Goal: Task Accomplishment & Management: Manage account settings

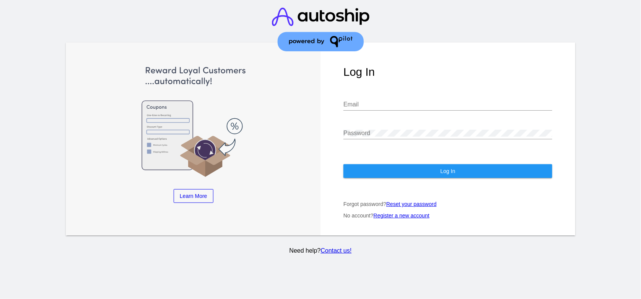
type input "[EMAIL_ADDRESS][DOMAIN_NAME]"
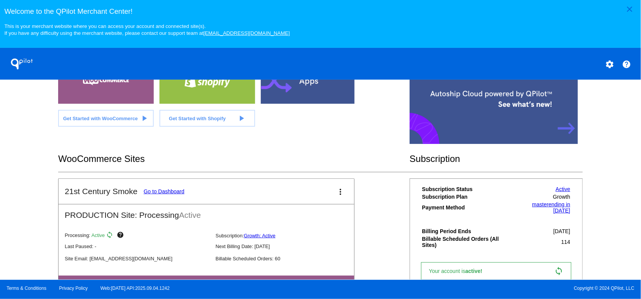
scroll to position [212, 0]
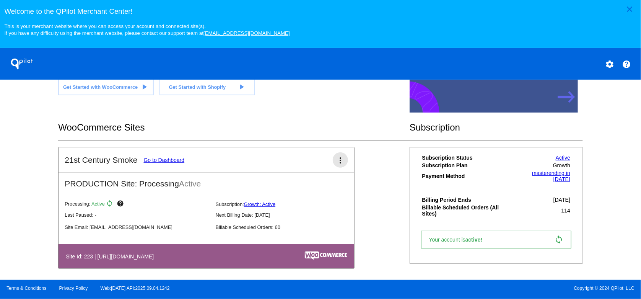
click at [337, 162] on mat-icon "more_vert" at bounding box center [340, 160] width 9 height 9
click at [316, 209] on button "pause pause processing" at bounding box center [309, 205] width 71 height 18
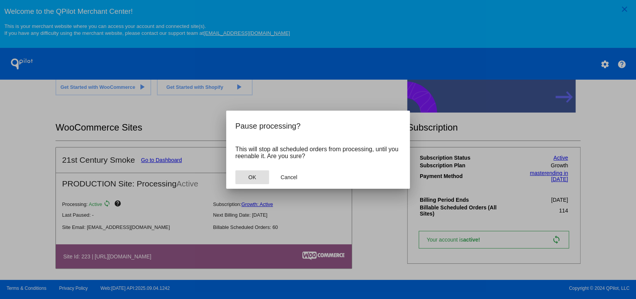
click at [256, 173] on button "OK" at bounding box center [252, 177] width 34 height 14
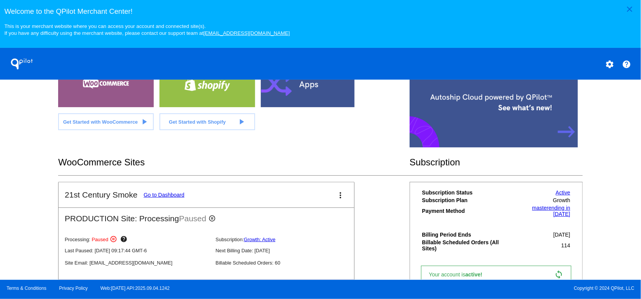
scroll to position [165, 0]
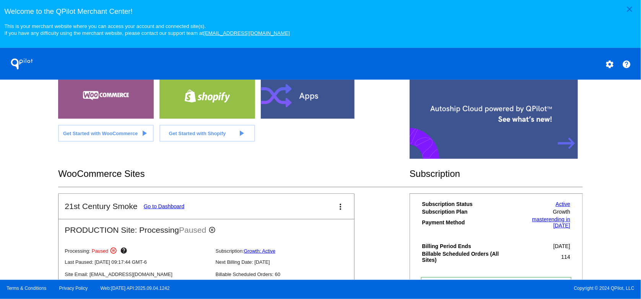
click at [181, 209] on link "Go to Dashboard" at bounding box center [164, 206] width 41 height 6
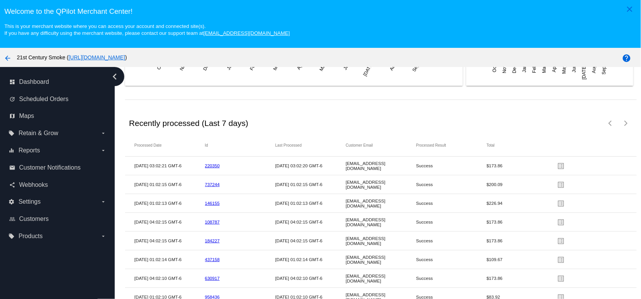
scroll to position [1229, 0]
click at [213, 163] on link "220350" at bounding box center [212, 165] width 15 height 5
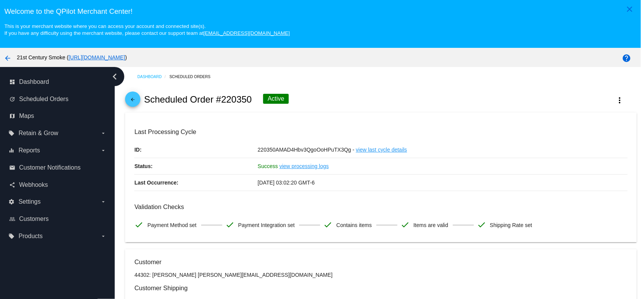
click at [303, 167] on link "view processing logs" at bounding box center [304, 166] width 49 height 16
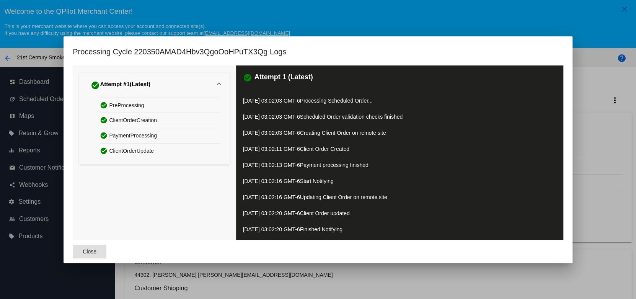
click at [91, 250] on span "Close" at bounding box center [90, 251] width 14 height 6
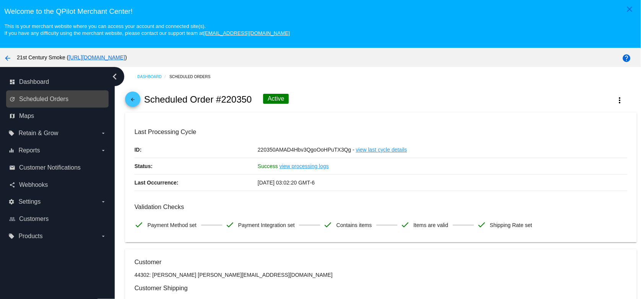
click at [53, 104] on link "update Scheduled Orders" at bounding box center [57, 99] width 97 height 12
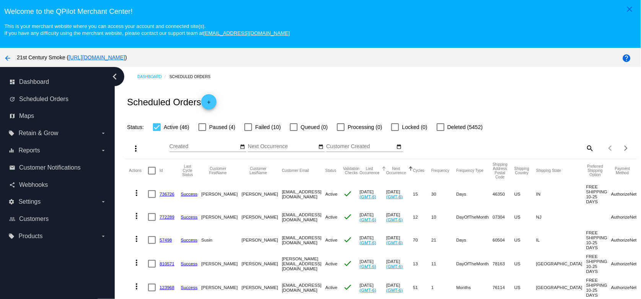
click at [371, 173] on button "Last Occurrence" at bounding box center [370, 170] width 20 height 8
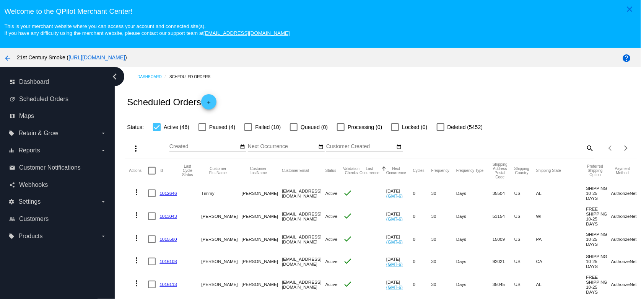
click at [371, 173] on button "Last Occurrence" at bounding box center [370, 170] width 20 height 8
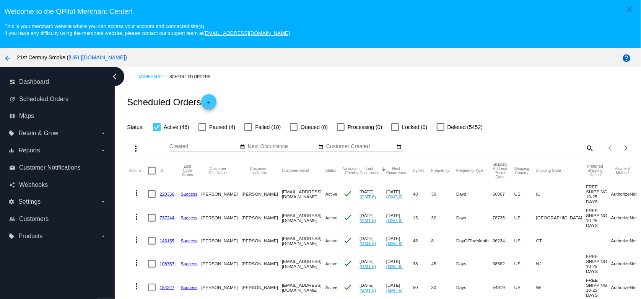
click at [136, 194] on mat-icon "more_vert" at bounding box center [136, 192] width 9 height 9
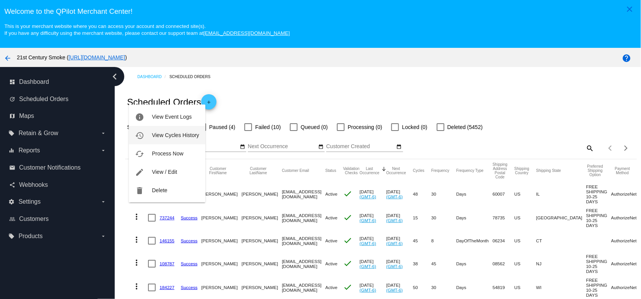
click at [165, 133] on span "View Cycles History" at bounding box center [175, 135] width 47 height 6
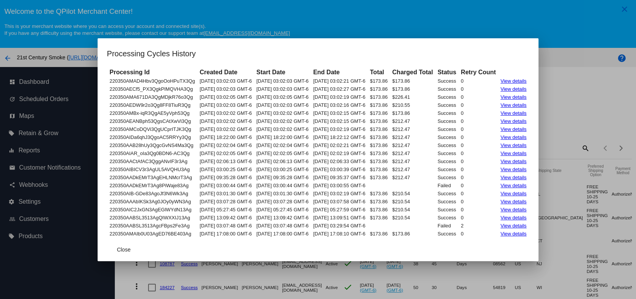
click at [522, 78] on link "View details" at bounding box center [514, 81] width 26 height 6
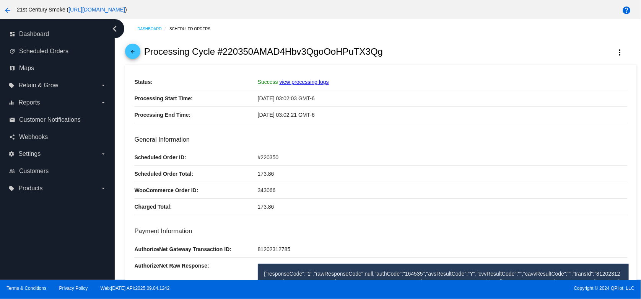
click at [134, 53] on mat-icon "arrow_back" at bounding box center [132, 53] width 9 height 9
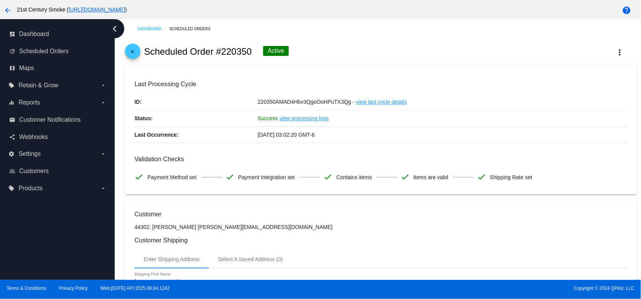
click at [131, 55] on mat-icon "arrow_back" at bounding box center [132, 53] width 9 height 9
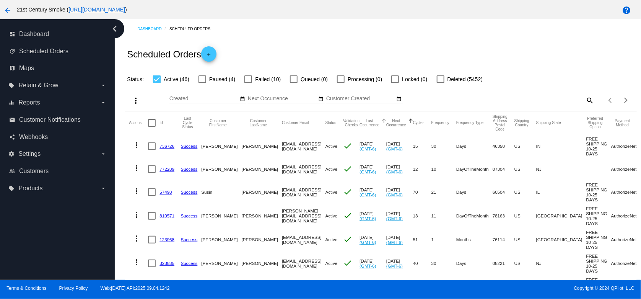
click at [370, 124] on button "Last Occurrence" at bounding box center [370, 123] width 20 height 8
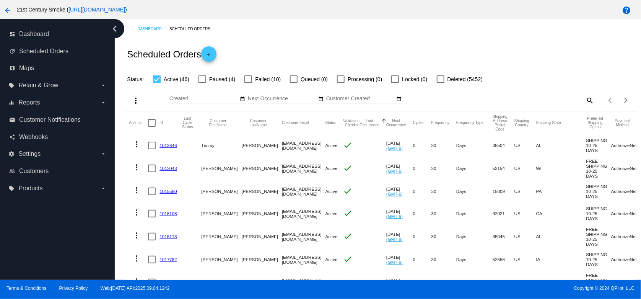
click at [370, 124] on button "Last Occurrence" at bounding box center [370, 123] width 20 height 8
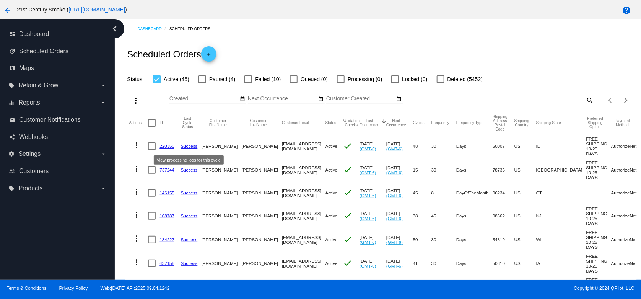
click at [194, 146] on link "Success" at bounding box center [189, 146] width 17 height 5
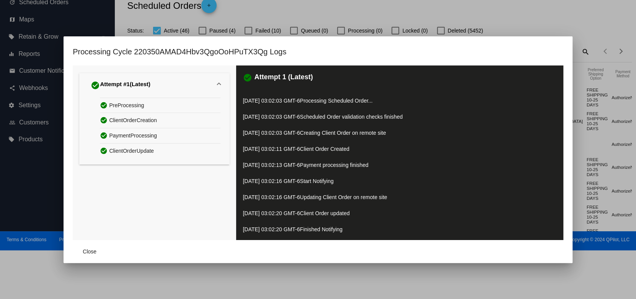
click at [83, 250] on span "Close" at bounding box center [90, 251] width 14 height 6
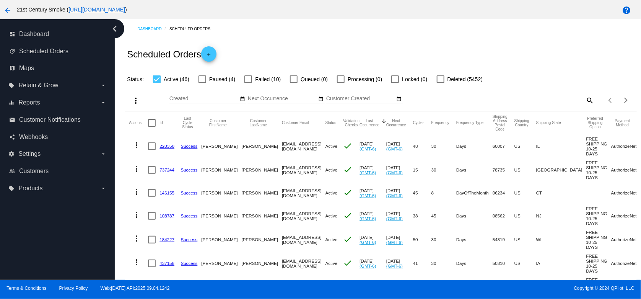
click at [150, 147] on div at bounding box center [152, 146] width 8 height 8
click at [152, 150] on input "checkbox" at bounding box center [152, 150] width 0 height 0
checkbox input "true"
click at [139, 147] on mat-icon "more_vert" at bounding box center [136, 144] width 9 height 9
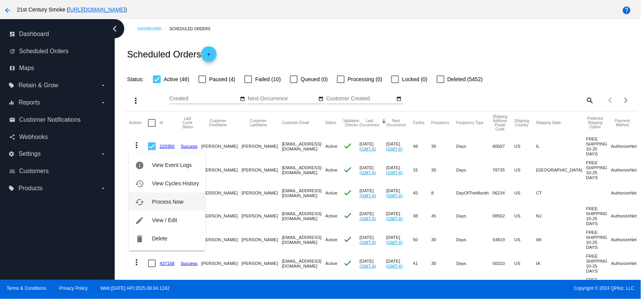
click at [157, 203] on span "Process Now" at bounding box center [167, 202] width 31 height 6
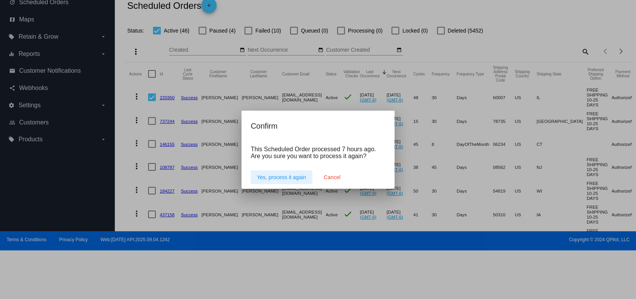
click at [334, 176] on span "Cancel" at bounding box center [332, 177] width 17 height 6
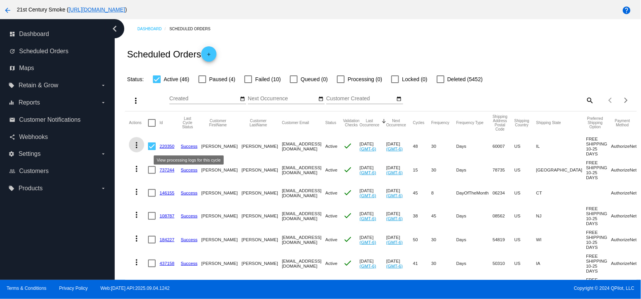
click at [189, 147] on link "Success" at bounding box center [189, 146] width 17 height 5
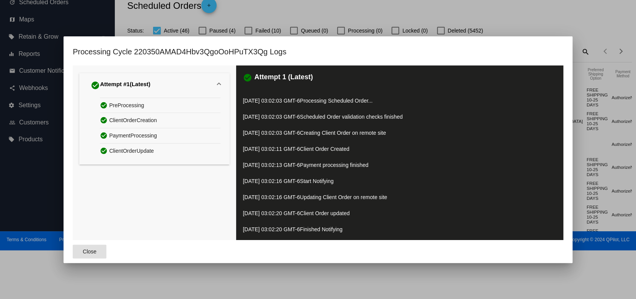
click at [83, 249] on span "Close" at bounding box center [90, 251] width 14 height 6
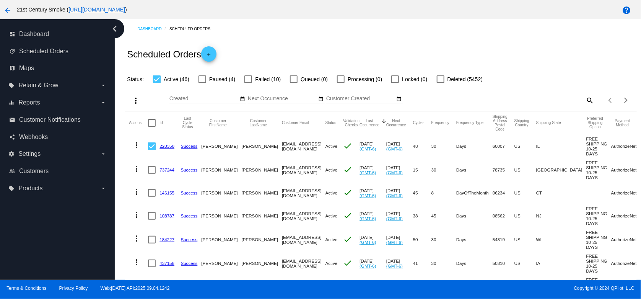
click at [137, 147] on mat-icon "more_vert" at bounding box center [136, 144] width 9 height 9
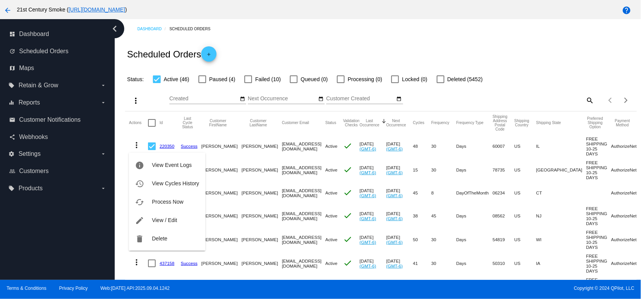
click at [137, 147] on div "info View Event Logs history View Cycles History cached Process Now edit View /…" at bounding box center [167, 194] width 76 height 113
click at [302, 48] on div at bounding box center [320, 149] width 641 height 299
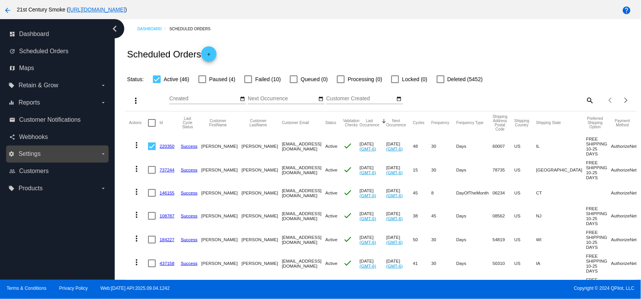
click at [34, 155] on span "Settings" at bounding box center [29, 153] width 22 height 7
click at [0, 0] on input "settings Settings arrow_drop_down" at bounding box center [0, 0] width 0 height 0
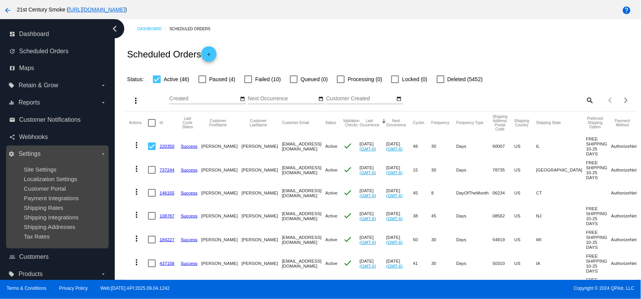
scroll to position [13, 0]
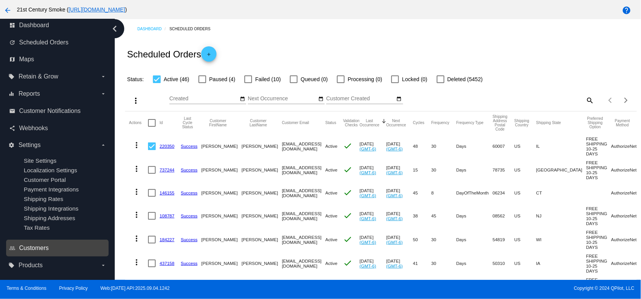
click at [33, 248] on span "Customers" at bounding box center [33, 248] width 29 height 7
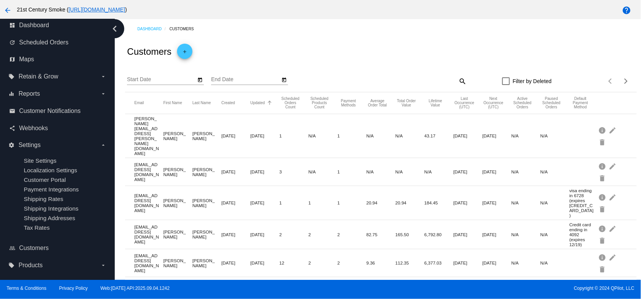
click at [253, 103] on button "Updated" at bounding box center [258, 103] width 15 height 5
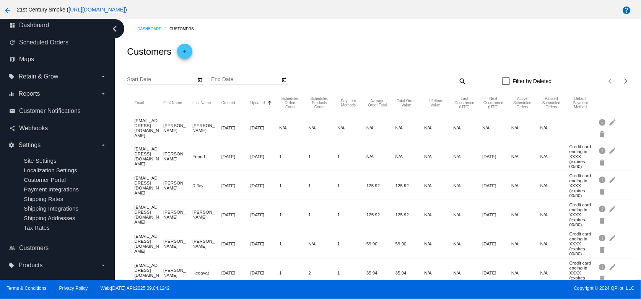
click at [255, 102] on button "Updated" at bounding box center [258, 103] width 15 height 5
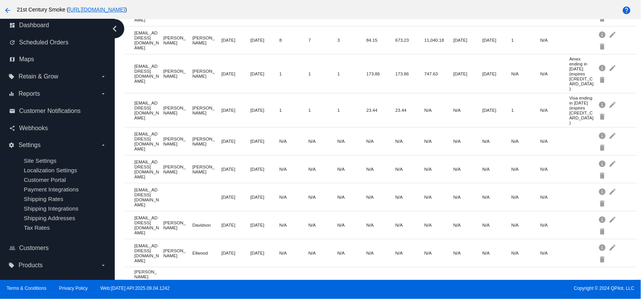
scroll to position [423, 0]
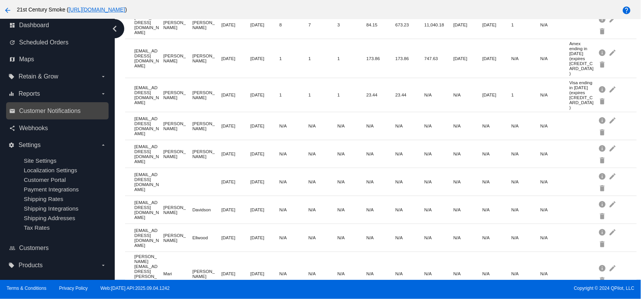
click at [57, 111] on link "email Customer Notifications" at bounding box center [57, 111] width 97 height 12
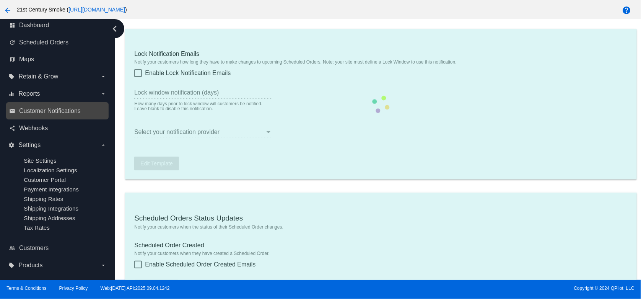
type input "1"
checkbox input "true"
type input "[EMAIL_ADDRESS][DOMAIN_NAME], [EMAIL_ADDRESS][DOMAIN_NAME]"
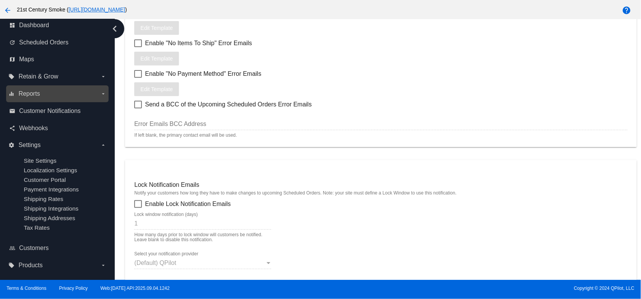
click at [53, 91] on label "equalizer Reports arrow_drop_down" at bounding box center [57, 94] width 98 height 12
click at [0, 0] on input "equalizer Reports arrow_drop_down" at bounding box center [0, 0] width 0 height 0
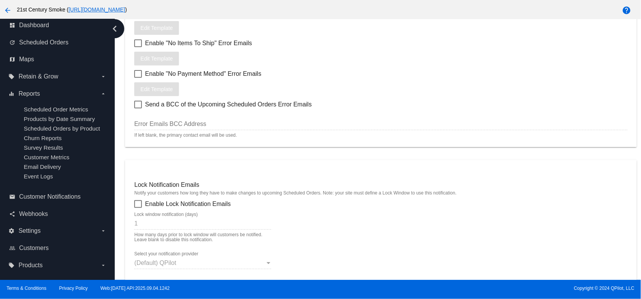
drag, startPoint x: 45, startPoint y: 163, endPoint x: 225, endPoint y: 167, distance: 180.7
click at [45, 163] on span "Email Delivery" at bounding box center [42, 166] width 37 height 7
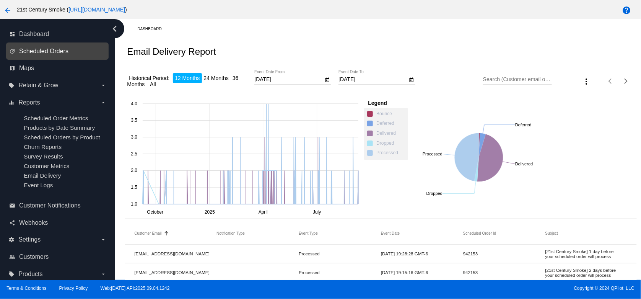
click at [65, 53] on span "Scheduled Orders" at bounding box center [43, 51] width 49 height 7
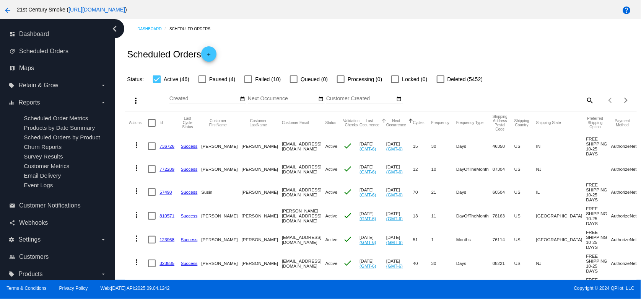
click at [372, 123] on button "Last Occurrence" at bounding box center [370, 123] width 20 height 8
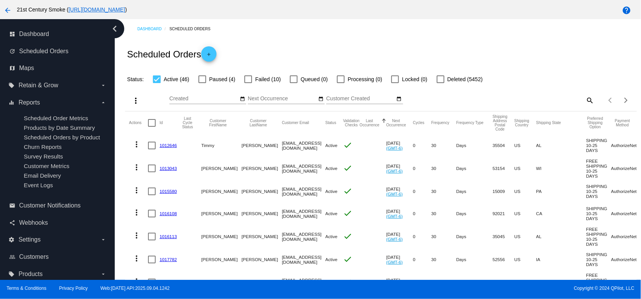
click at [372, 123] on button "Last Occurrence" at bounding box center [370, 123] width 20 height 8
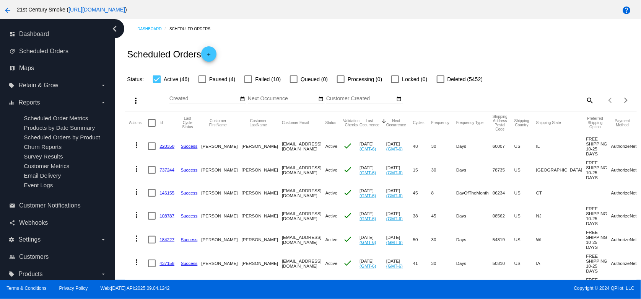
click at [134, 145] on mat-icon "more_vert" at bounding box center [136, 144] width 9 height 9
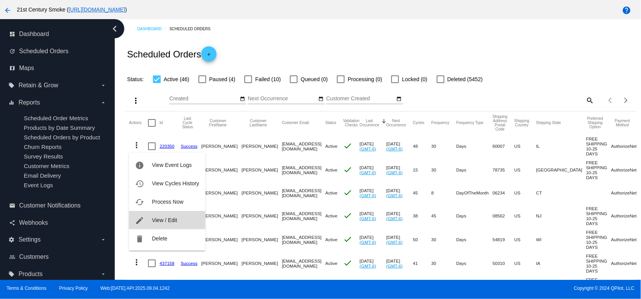
click at [169, 220] on span "View / Edit" at bounding box center [164, 220] width 25 height 6
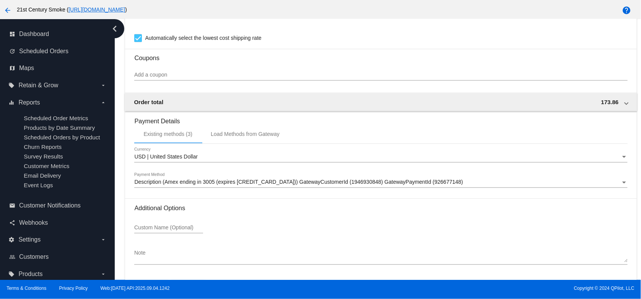
scroll to position [689, 0]
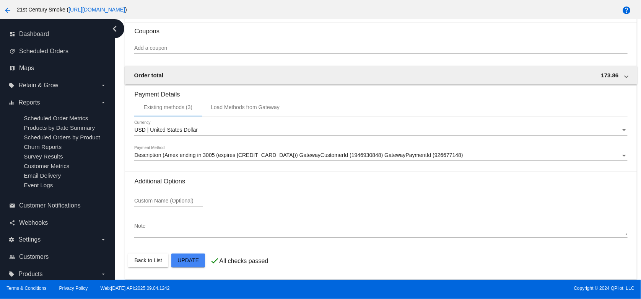
click at [623, 157] on div "Payment Method" at bounding box center [625, 156] width 4 height 2
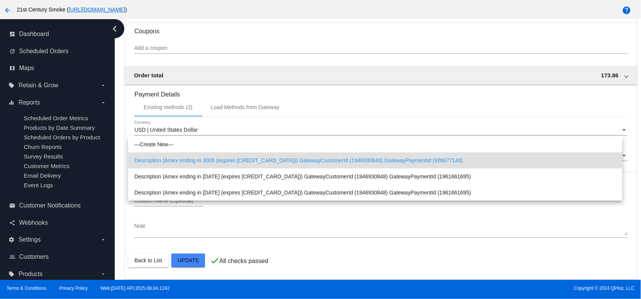
click at [488, 217] on div at bounding box center [320, 149] width 641 height 299
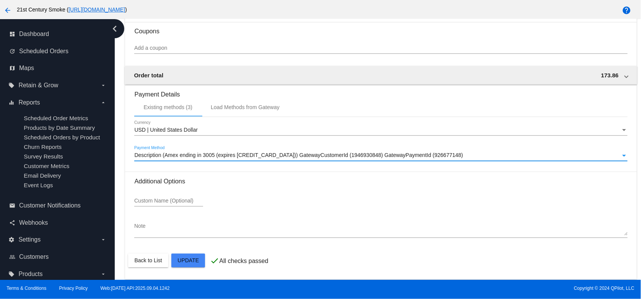
click at [499, 158] on div "Description (Amex ending in 3005 (expires [CREDIT_CARD_DATA])) GatewayCustomerI…" at bounding box center [377, 156] width 486 height 6
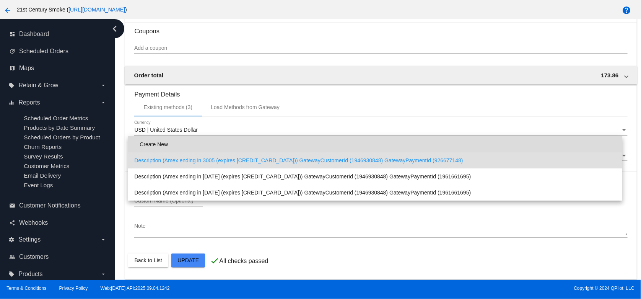
click at [179, 144] on span "—Create New—" at bounding box center [375, 144] width 482 height 16
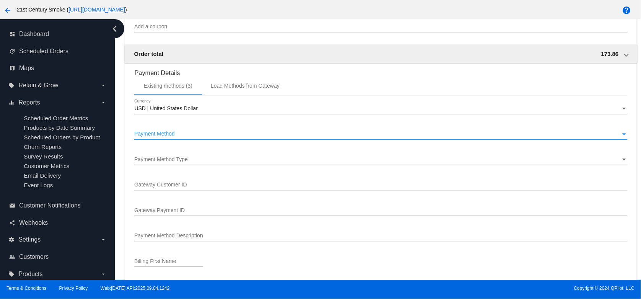
scroll to position [727, 0]
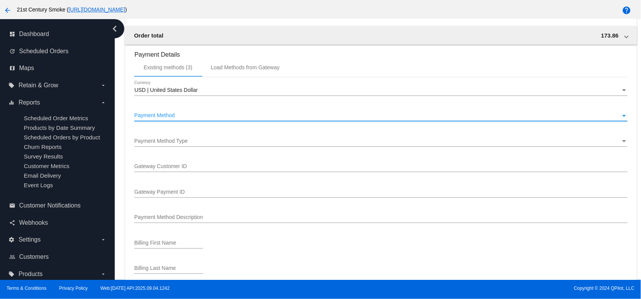
click at [621, 119] on div "Payment Method" at bounding box center [624, 116] width 7 height 6
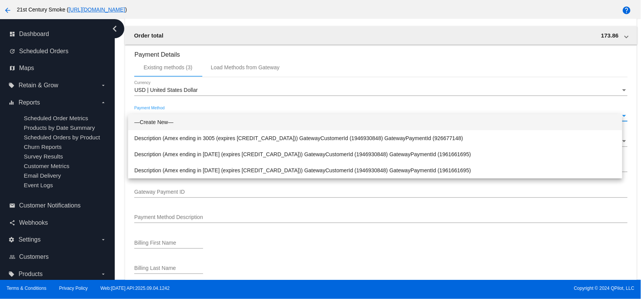
click at [158, 121] on span "—Create New—" at bounding box center [375, 122] width 482 height 16
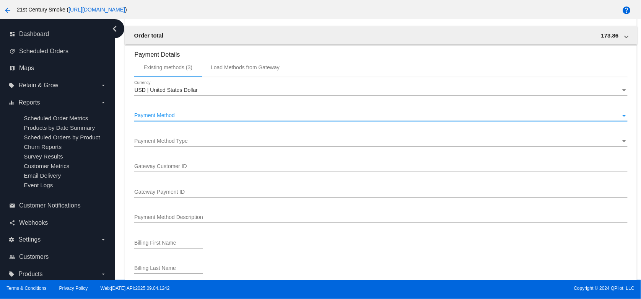
click at [623, 142] on div "Payment Method Type" at bounding box center [625, 141] width 4 height 2
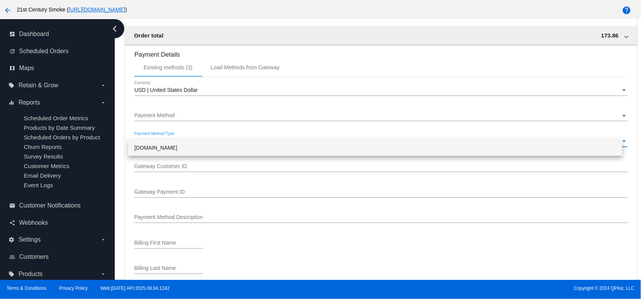
click at [404, 203] on div at bounding box center [320, 149] width 641 height 299
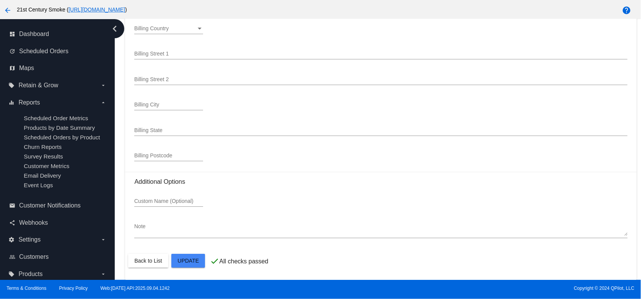
scroll to position [1001, 0]
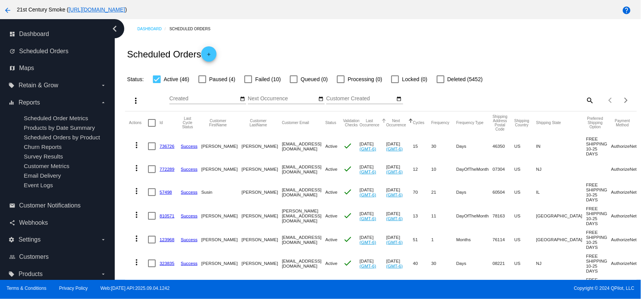
click at [384, 119] on div at bounding box center [383, 120] width 2 height 2
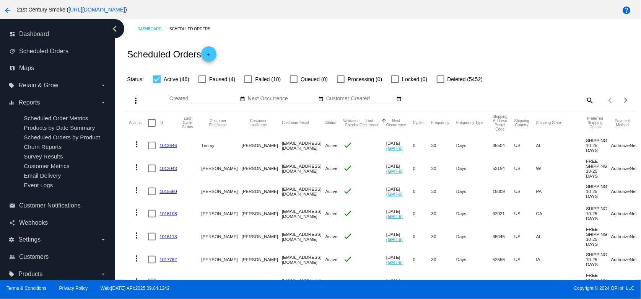
click at [384, 119] on div at bounding box center [383, 120] width 2 height 2
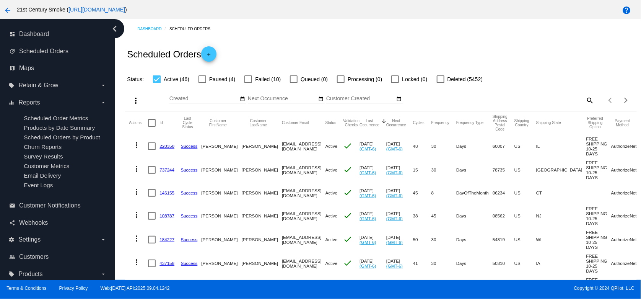
click at [138, 146] on mat-icon "more_vert" at bounding box center [136, 144] width 9 height 9
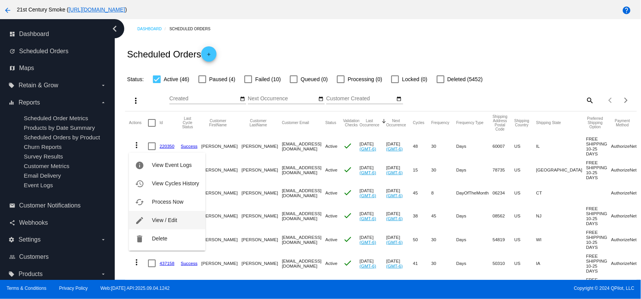
click at [160, 220] on span "View / Edit" at bounding box center [164, 220] width 25 height 6
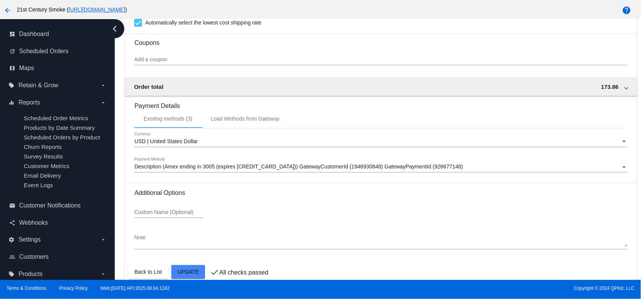
scroll to position [689, 0]
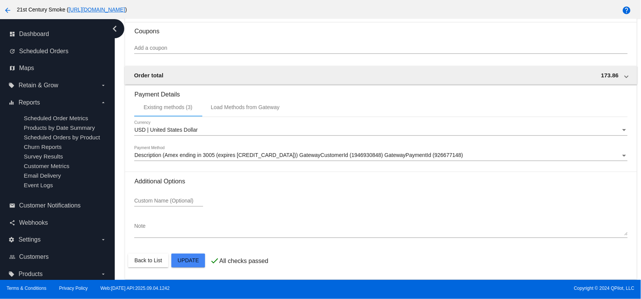
click at [610, 159] on div "Description (Amex ending in 3005 (expires [CREDIT_CARD_DATA])) GatewayCustomerI…" at bounding box center [377, 156] width 486 height 6
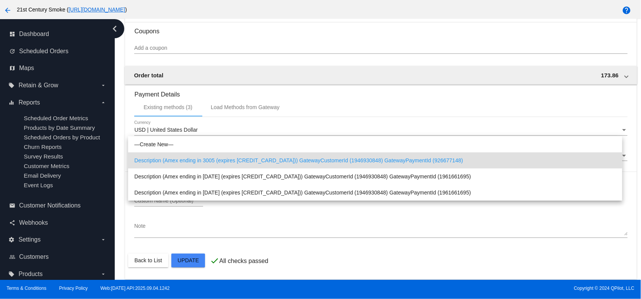
click at [614, 132] on div at bounding box center [320, 149] width 641 height 299
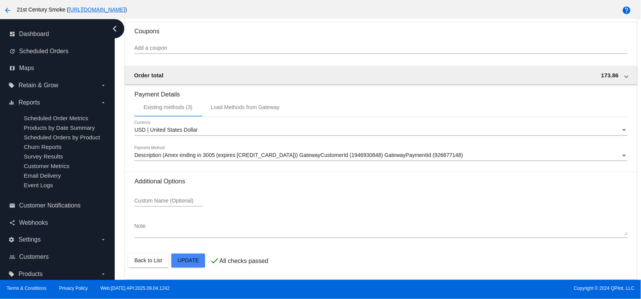
click at [621, 134] on div "Currency" at bounding box center [624, 130] width 7 height 6
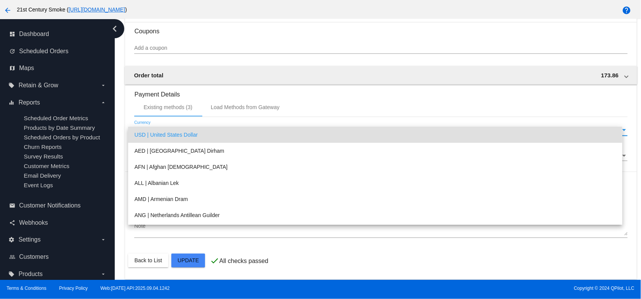
click at [633, 119] on div at bounding box center [320, 149] width 641 height 299
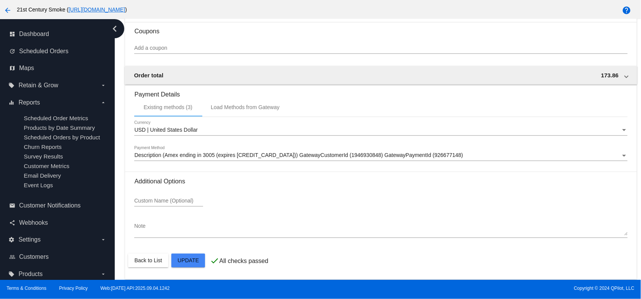
click at [621, 157] on div "Payment Method" at bounding box center [624, 156] width 7 height 6
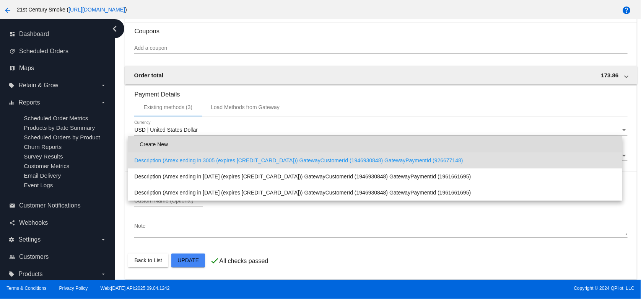
click at [165, 142] on span "—Create New—" at bounding box center [375, 144] width 482 height 16
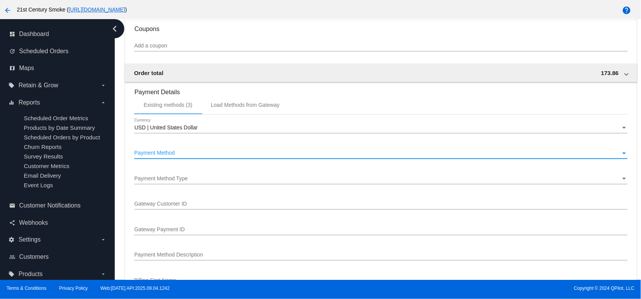
click at [621, 157] on div "Payment Method" at bounding box center [624, 153] width 7 height 6
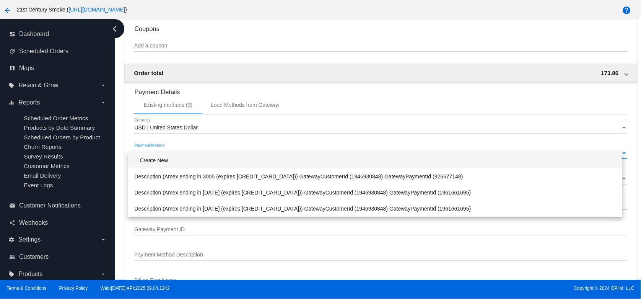
click at [545, 232] on div at bounding box center [320, 149] width 641 height 299
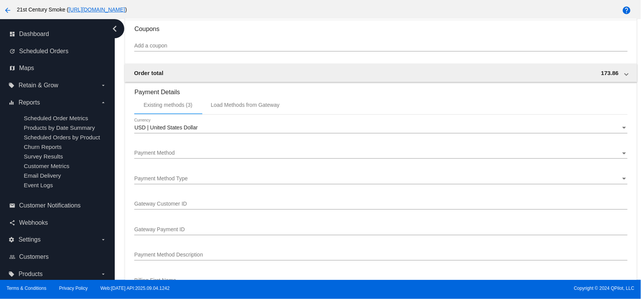
click at [623, 180] on div "Payment Method Type" at bounding box center [625, 179] width 4 height 2
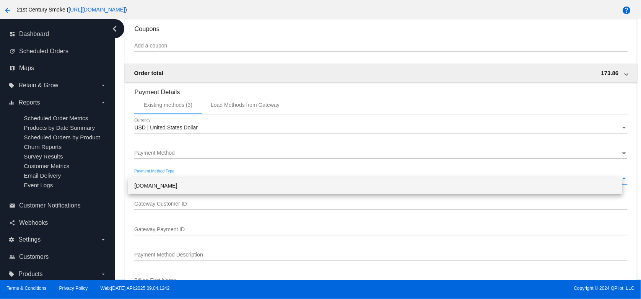
click at [448, 211] on div at bounding box center [320, 149] width 641 height 299
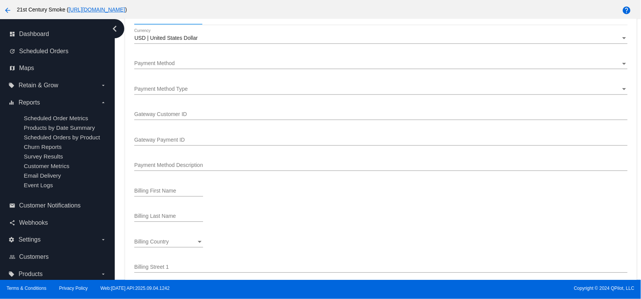
scroll to position [765, 0]
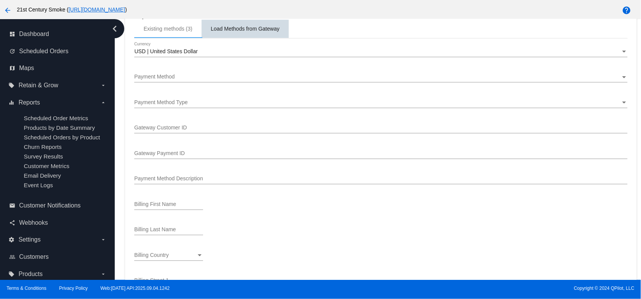
click at [249, 32] on div "Load Methods from Gateway" at bounding box center [245, 29] width 69 height 6
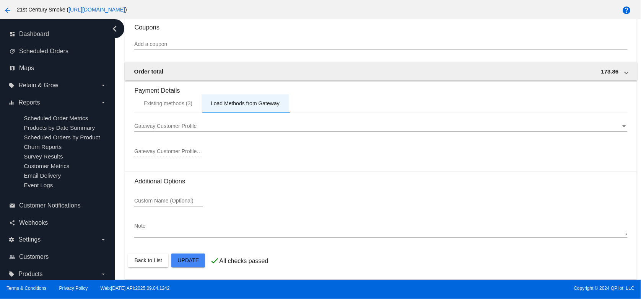
scroll to position [698, 0]
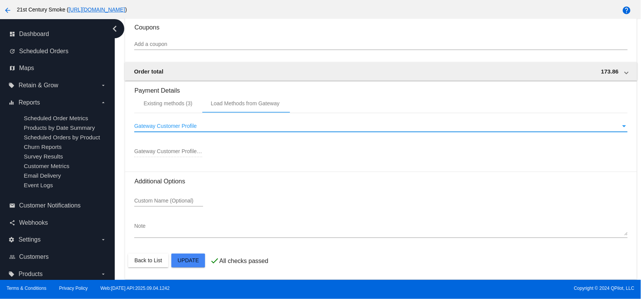
click at [621, 126] on div "Gateway Customer Profile" at bounding box center [624, 127] width 7 height 6
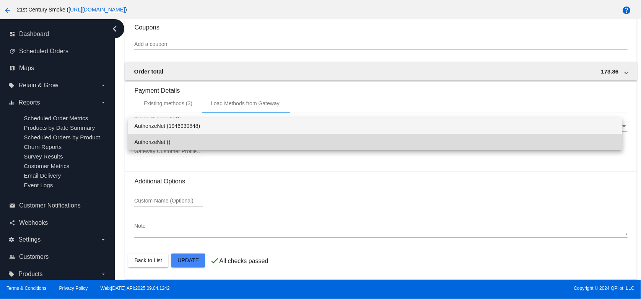
click at [264, 143] on span "AuthorizeNet ()" at bounding box center [375, 142] width 482 height 16
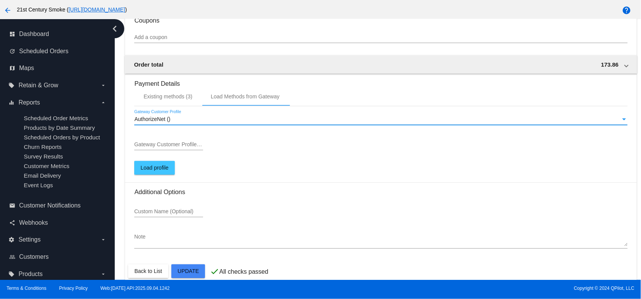
scroll to position [715, 0]
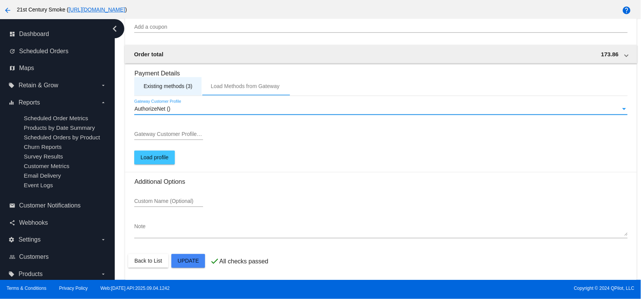
click at [168, 86] on div "Existing methods (3)" at bounding box center [168, 86] width 49 height 6
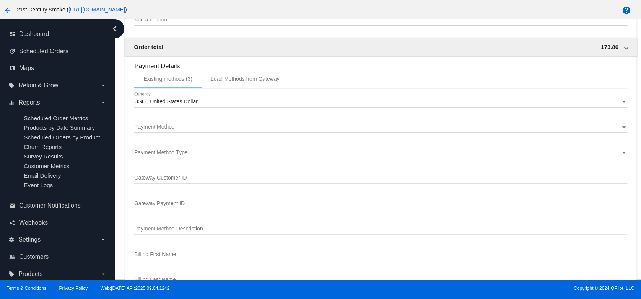
click at [610, 130] on div "Payment Method" at bounding box center [377, 127] width 486 height 6
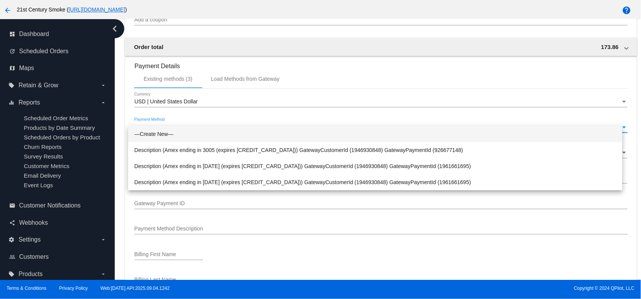
click at [521, 214] on div at bounding box center [320, 149] width 641 height 299
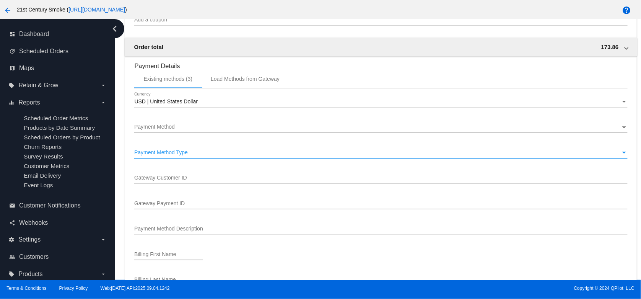
click at [623, 153] on div "Payment Method Type" at bounding box center [625, 153] width 4 height 2
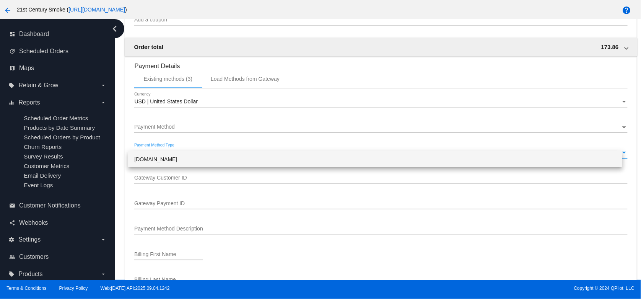
click at [257, 90] on div at bounding box center [320, 149] width 641 height 299
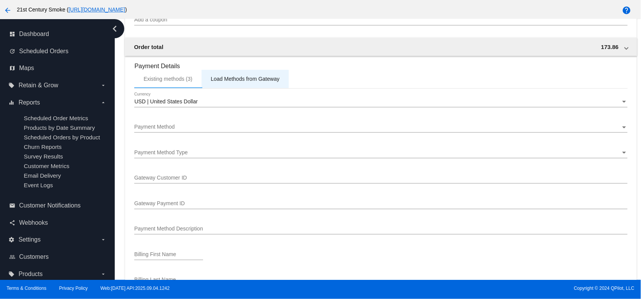
click at [271, 82] on div "Load Methods from Gateway" at bounding box center [245, 79] width 69 height 6
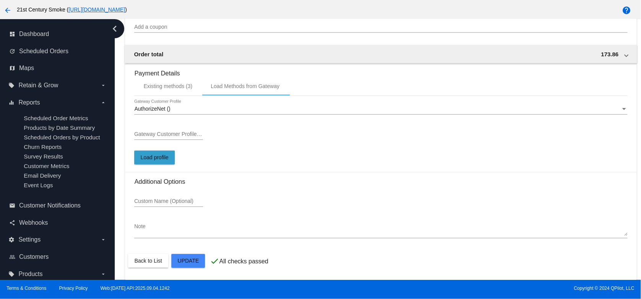
click at [160, 157] on span "Load profile" at bounding box center [154, 157] width 28 height 6
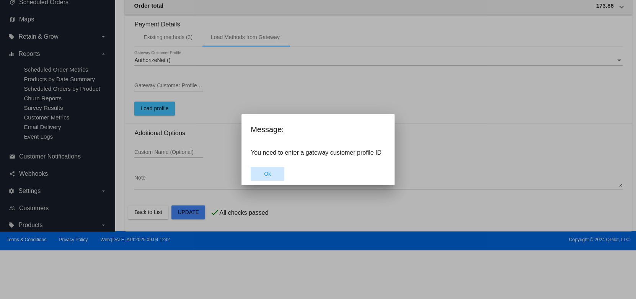
click at [271, 175] on button "Ok" at bounding box center [268, 174] width 34 height 14
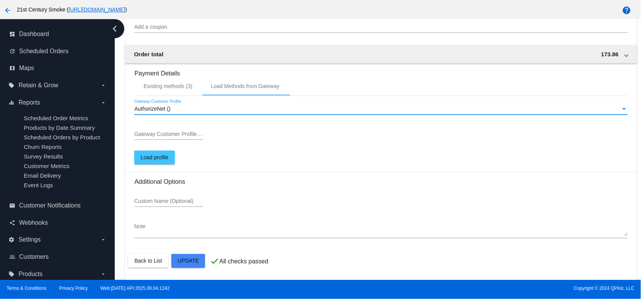
click at [621, 111] on div "Gateway Customer Profile" at bounding box center [624, 109] width 7 height 6
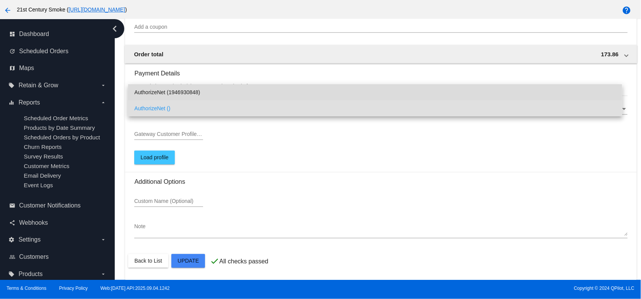
click at [197, 95] on span "AuthorizeNet (1946930848)" at bounding box center [375, 92] width 482 height 16
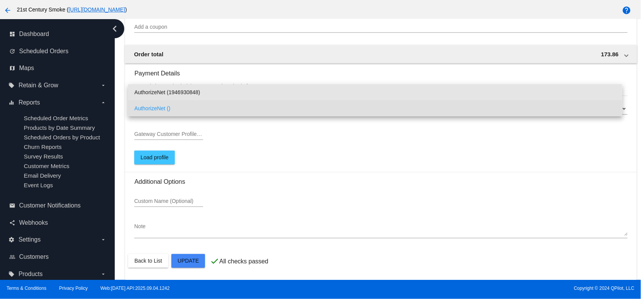
type input "1946930848"
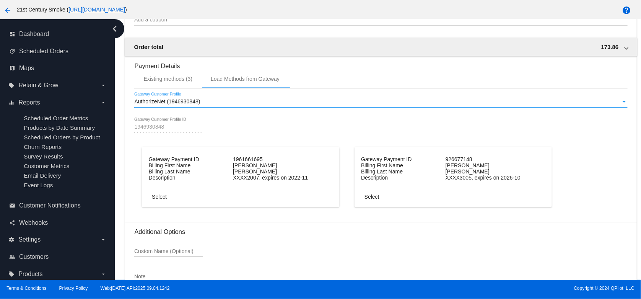
click at [621, 105] on div "Gateway Customer Profile" at bounding box center [624, 102] width 7 height 6
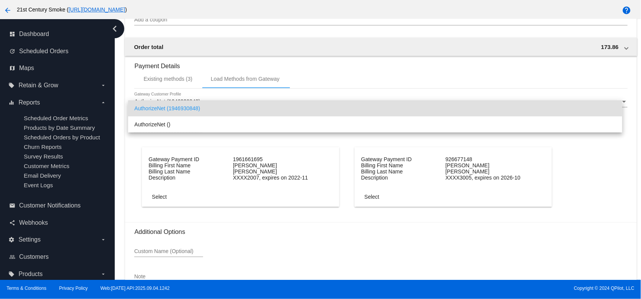
click at [596, 156] on div at bounding box center [320, 149] width 641 height 299
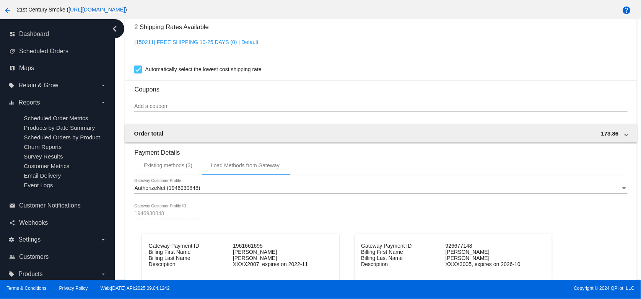
scroll to position [621, 0]
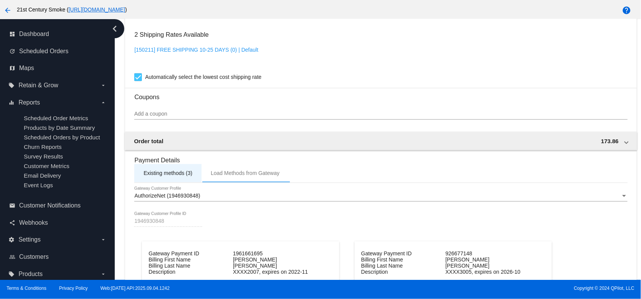
click at [183, 176] on div "Existing methods (3)" at bounding box center [168, 173] width 49 height 6
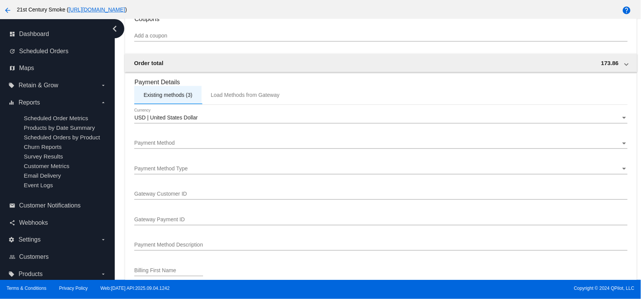
scroll to position [735, 0]
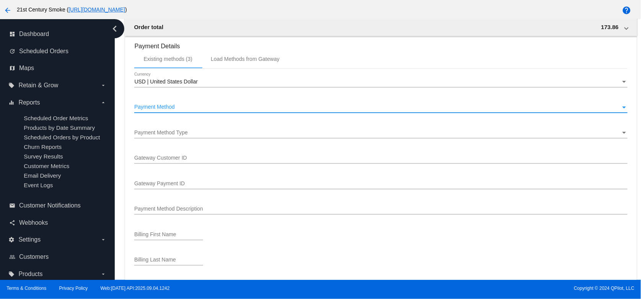
click at [621, 110] on div "Payment Method" at bounding box center [624, 107] width 7 height 6
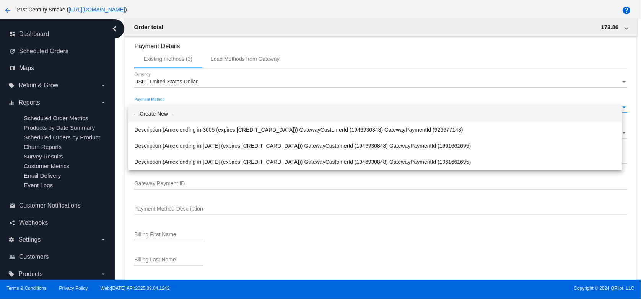
click at [153, 114] on span "—Create New—" at bounding box center [375, 114] width 482 height 16
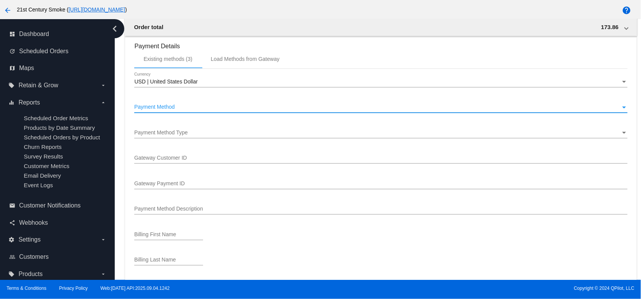
click at [623, 134] on div "Payment Method Type" at bounding box center [625, 133] width 4 height 2
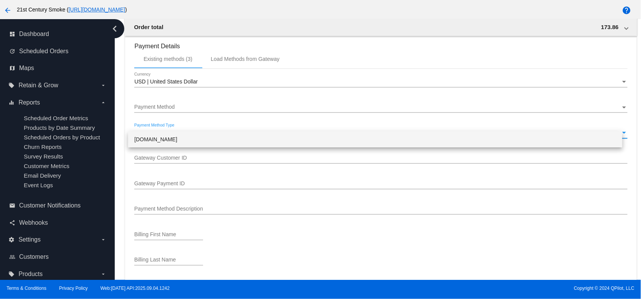
click at [612, 114] on div at bounding box center [320, 149] width 641 height 299
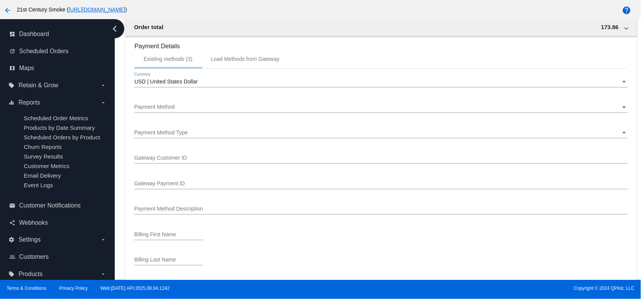
click at [623, 108] on div "Payment Method" at bounding box center [625, 107] width 4 height 2
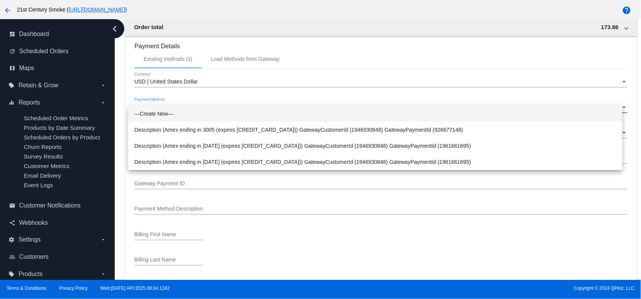
click at [612, 114] on span "—Create New—" at bounding box center [375, 114] width 482 height 16
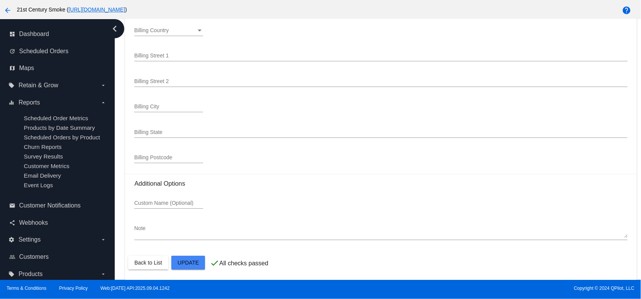
scroll to position [1001, 0]
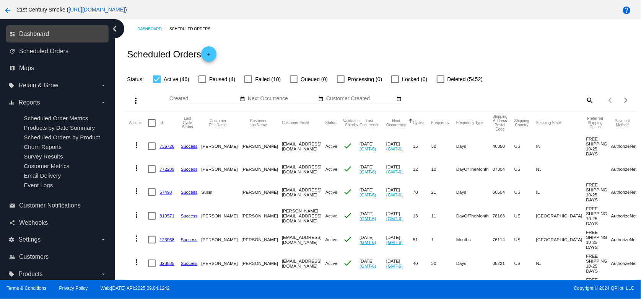
click at [33, 34] on span "Dashboard" at bounding box center [34, 34] width 30 height 7
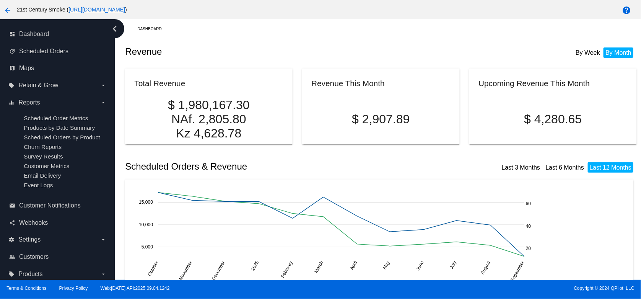
click at [5, 8] on mat-icon "arrow_back" at bounding box center [7, 10] width 9 height 9
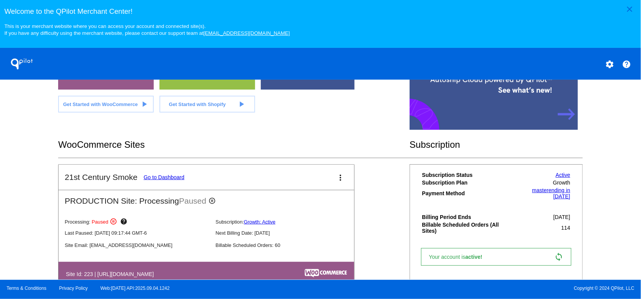
scroll to position [212, 0]
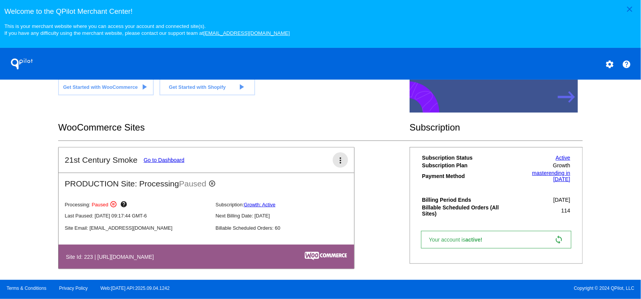
click at [336, 164] on mat-icon "more_vert" at bounding box center [340, 160] width 9 height 9
click at [312, 207] on span "resume processing" at bounding box center [315, 205] width 45 height 6
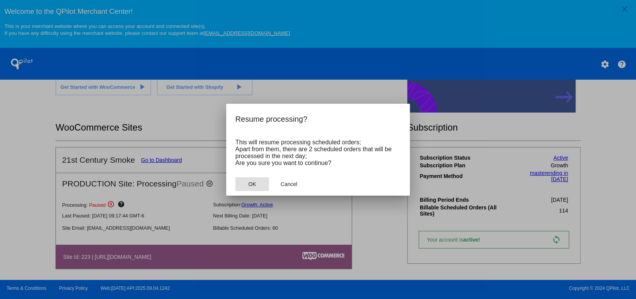
click at [247, 183] on button "OK" at bounding box center [252, 184] width 34 height 14
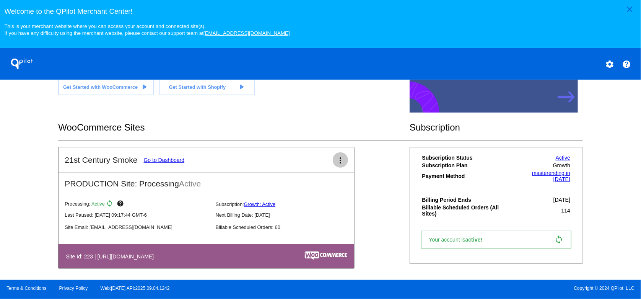
click at [338, 165] on mat-icon "more_vert" at bounding box center [340, 160] width 9 height 9
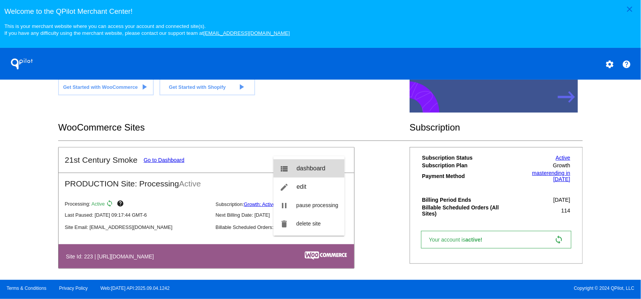
click at [321, 170] on span "dashboard" at bounding box center [311, 168] width 29 height 7
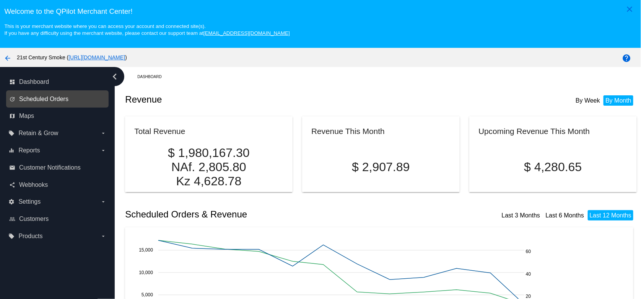
click at [32, 100] on span "Scheduled Orders" at bounding box center [43, 99] width 49 height 7
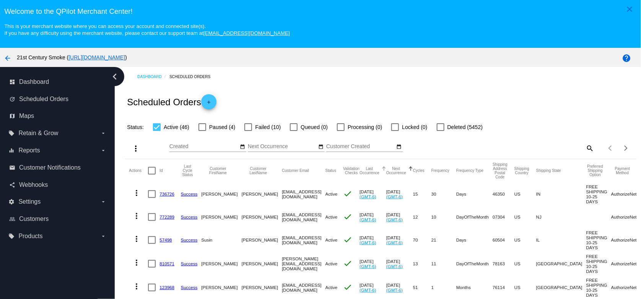
click at [375, 171] on button "Last Occurrence" at bounding box center [370, 170] width 20 height 8
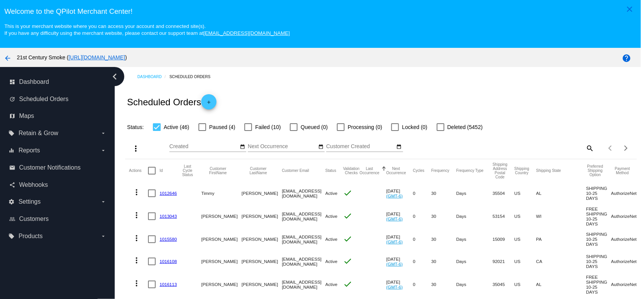
click at [375, 171] on button "Last Occurrence" at bounding box center [370, 170] width 20 height 8
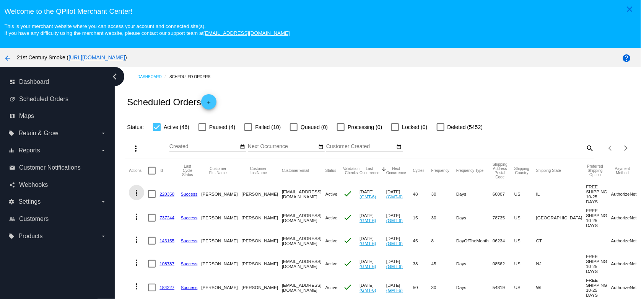
click at [133, 195] on mat-icon "more_vert" at bounding box center [136, 192] width 9 height 9
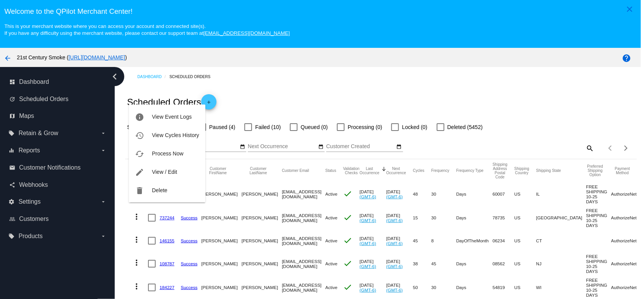
click at [254, 208] on div at bounding box center [320, 149] width 641 height 299
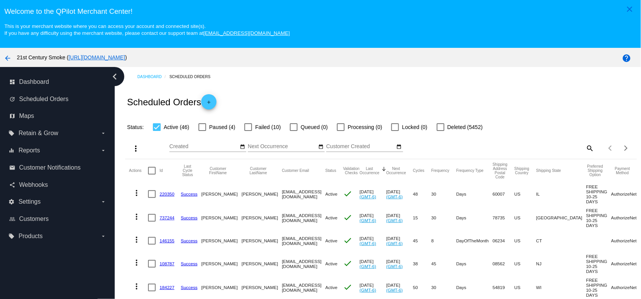
click at [169, 196] on link "220350" at bounding box center [167, 193] width 15 height 5
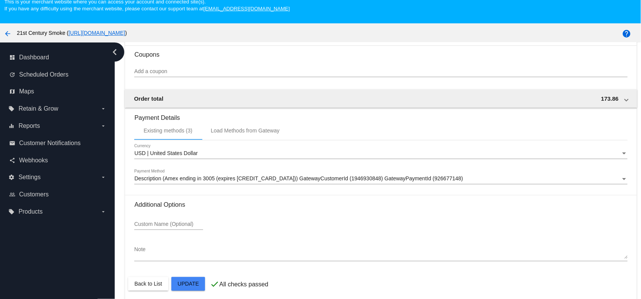
scroll to position [38, 0]
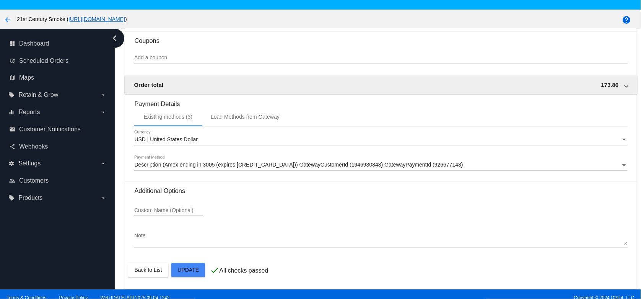
click at [401, 169] on div "Description (Amex ending in 3005 (expires [CREDIT_CARD_DATA])) GatewayCustomerI…" at bounding box center [380, 163] width 493 height 15
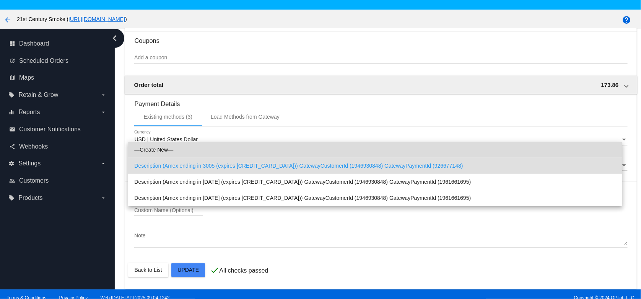
click at [400, 151] on span "—Create New—" at bounding box center [375, 150] width 482 height 16
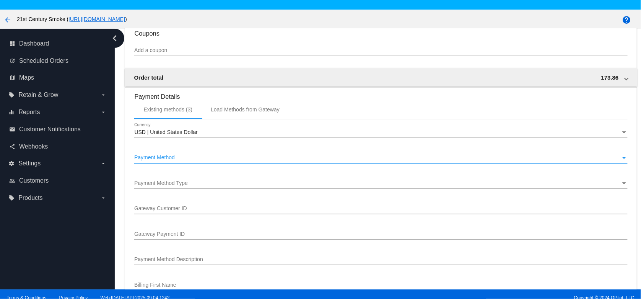
click at [400, 187] on div "Payment Method Type" at bounding box center [377, 184] width 486 height 6
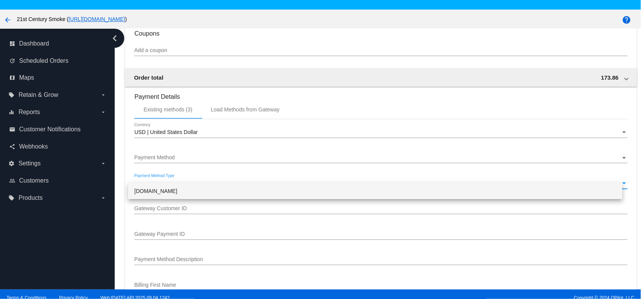
click at [400, 169] on div at bounding box center [320, 149] width 641 height 299
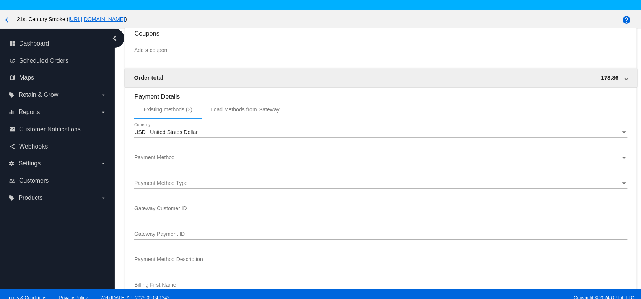
click at [400, 161] on div "Payment Method" at bounding box center [377, 158] width 486 height 6
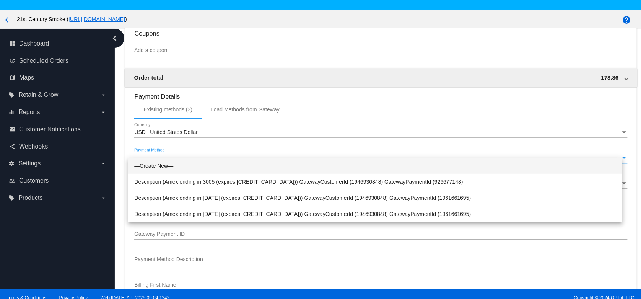
click at [400, 166] on span "—Create New—" at bounding box center [375, 166] width 482 height 16
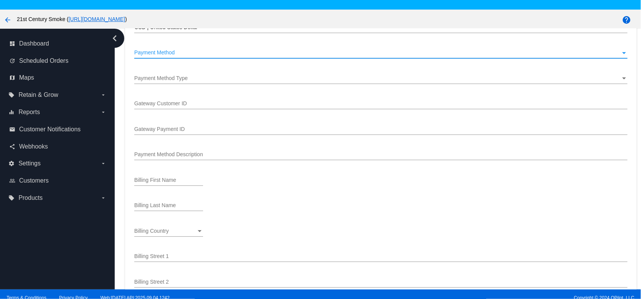
scroll to position [694, 0]
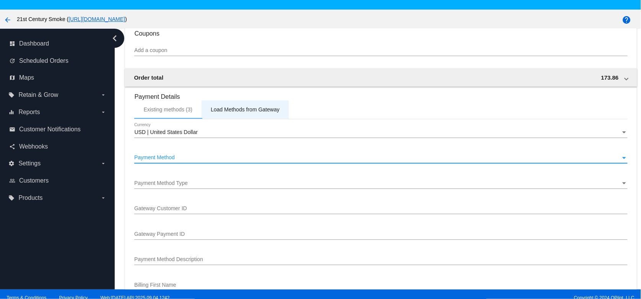
click at [272, 113] on div "Load Methods from Gateway" at bounding box center [245, 110] width 69 height 6
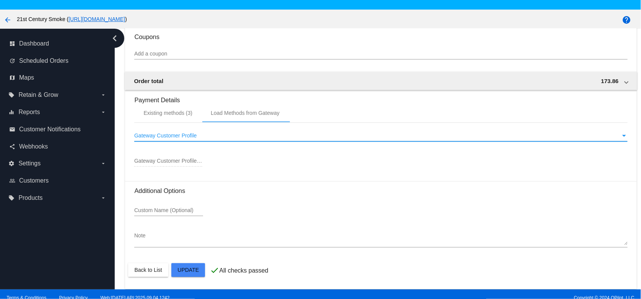
click at [183, 139] on span "Gateway Customer Profile" at bounding box center [165, 136] width 62 height 6
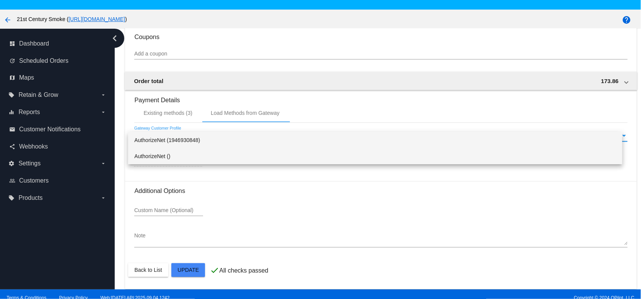
click at [174, 159] on span "AuthorizeNet ()" at bounding box center [375, 156] width 482 height 16
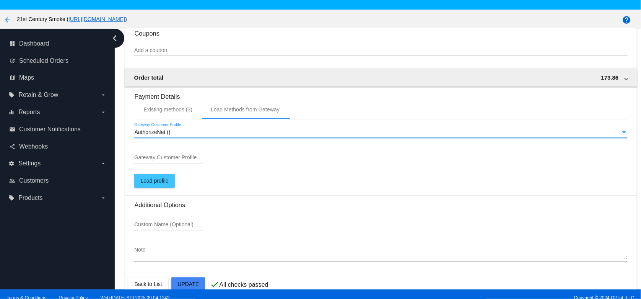
click at [215, 136] on div "AuthorizeNet ()" at bounding box center [377, 133] width 486 height 6
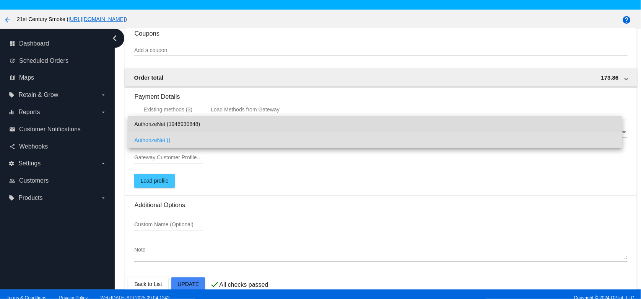
click at [210, 124] on span "AuthorizeNet (1946930848)" at bounding box center [375, 124] width 482 height 16
type input "1946930848"
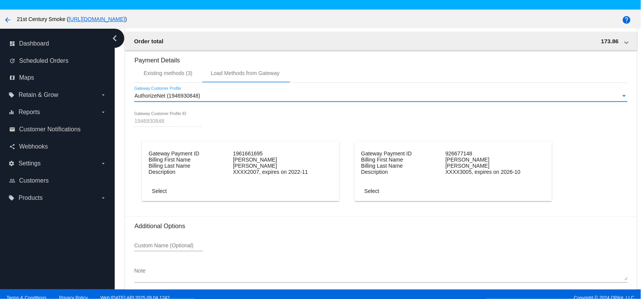
scroll to position [774, 0]
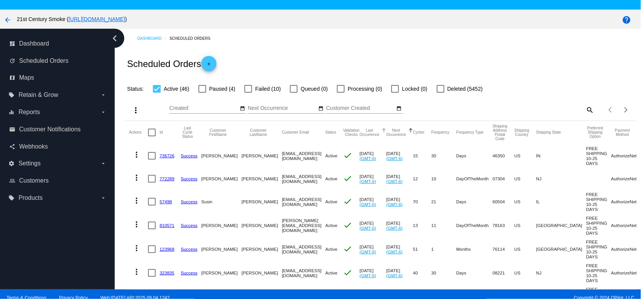
click at [382, 130] on div at bounding box center [383, 129] width 2 height 2
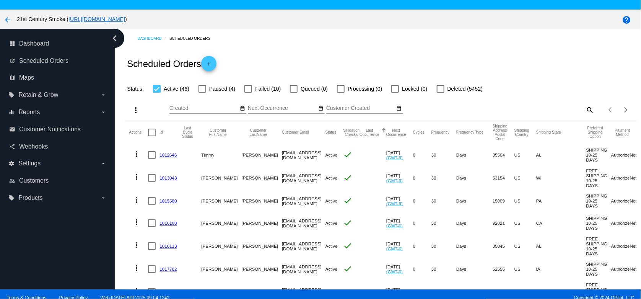
click at [382, 130] on div at bounding box center [383, 129] width 2 height 2
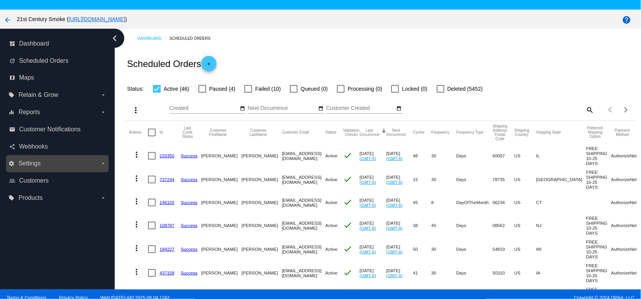
click at [103, 164] on icon "arrow_drop_down" at bounding box center [103, 163] width 6 height 6
click at [0, 0] on input "settings Settings arrow_drop_down" at bounding box center [0, 0] width 0 height 0
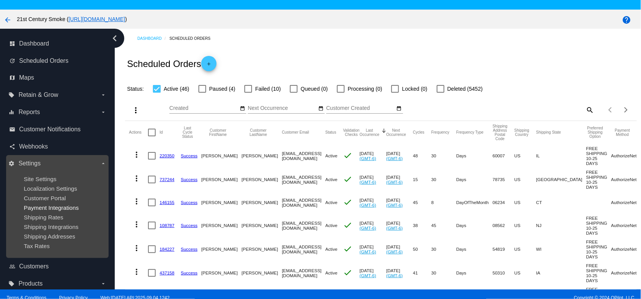
click at [50, 211] on span "Payment Integrations" at bounding box center [51, 207] width 55 height 7
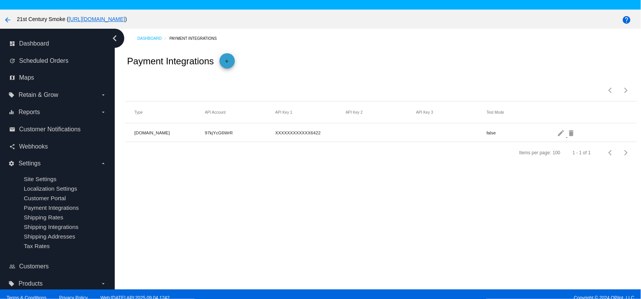
click at [228, 64] on mat-icon "add" at bounding box center [227, 63] width 9 height 9
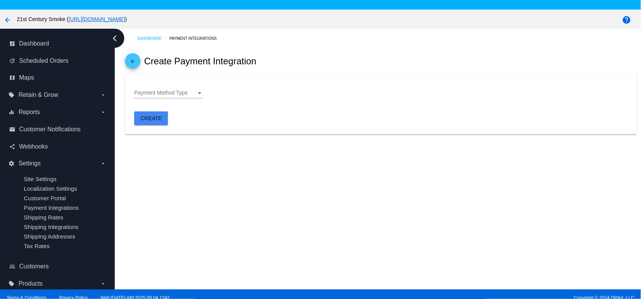
click at [179, 95] on span "Payment Method Type" at bounding box center [161, 93] width 54 height 6
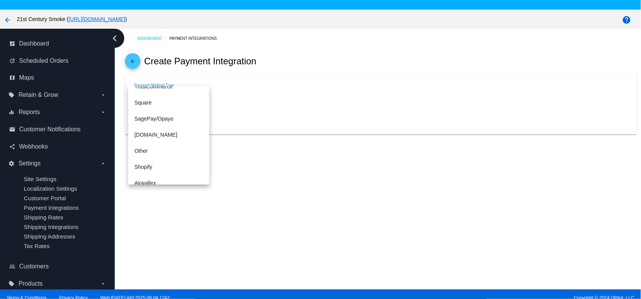
scroll to position [159, 0]
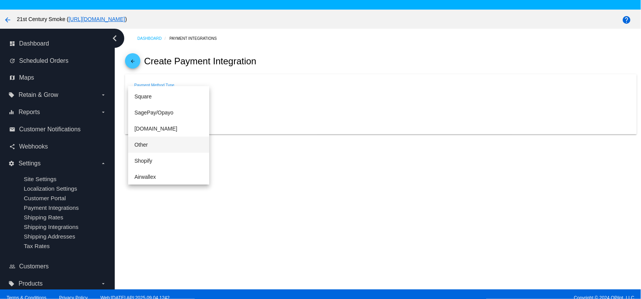
click at [150, 147] on span "Other" at bounding box center [168, 145] width 69 height 16
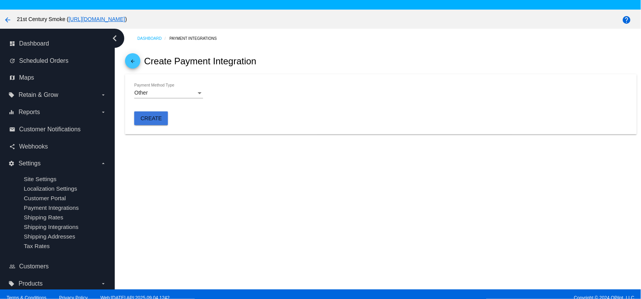
click at [155, 119] on span "Create" at bounding box center [151, 118] width 21 height 6
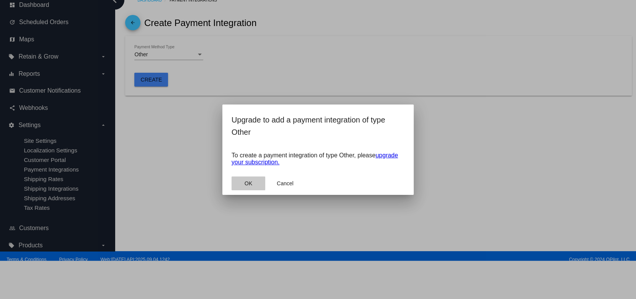
click at [246, 187] on button "OK" at bounding box center [249, 183] width 34 height 14
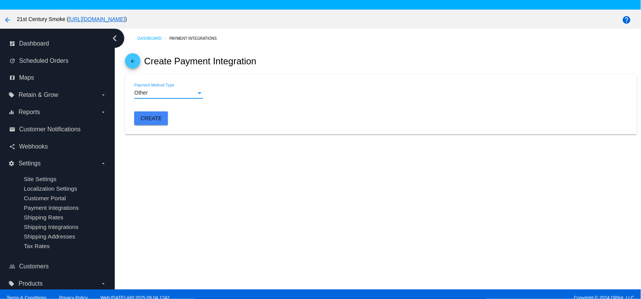
click at [201, 94] on div "Payment Method Type" at bounding box center [200, 93] width 4 height 2
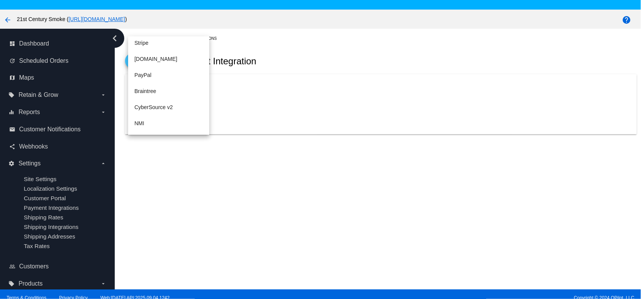
scroll to position [0, 0]
click at [238, 197] on div at bounding box center [320, 149] width 641 height 299
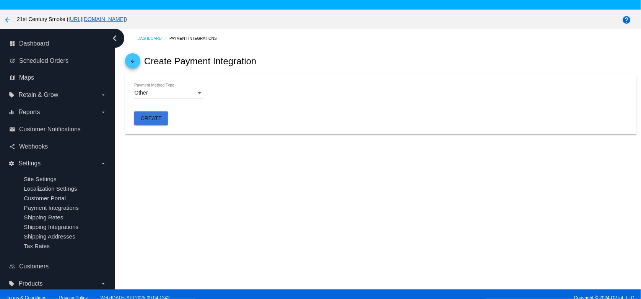
click at [155, 121] on span "Create" at bounding box center [151, 118] width 21 height 6
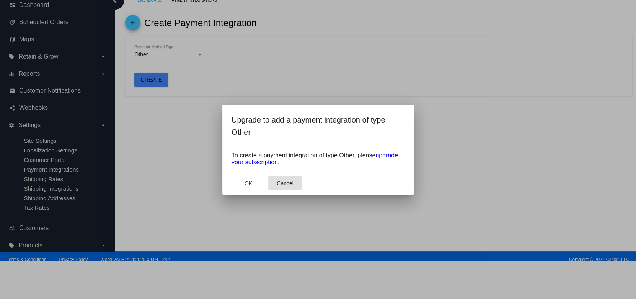
click at [292, 184] on span "Cancel" at bounding box center [285, 183] width 17 height 6
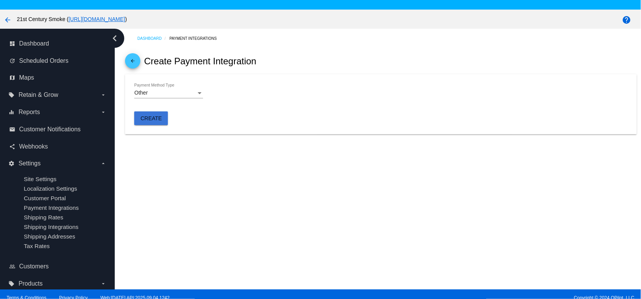
click at [129, 24] on div "arrow_back 21st Century Smoke ( [URL][DOMAIN_NAME] )" at bounding box center [267, 18] width 535 height 15
click at [138, 65] on link "arrow_back" at bounding box center [132, 60] width 15 height 15
